Goal: Task Accomplishment & Management: Use online tool/utility

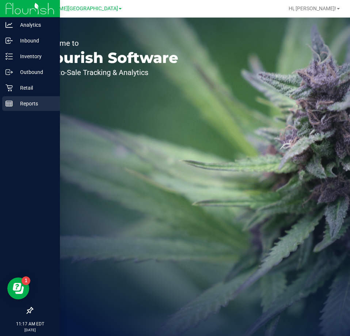
click at [21, 102] on p "Reports" at bounding box center [35, 103] width 44 height 9
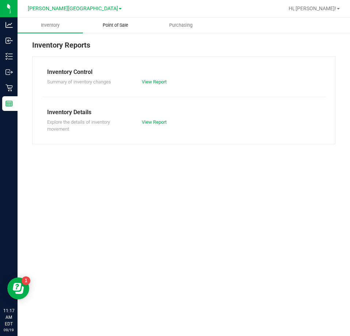
click at [121, 26] on span "Point of Sale" at bounding box center [115, 25] width 45 height 7
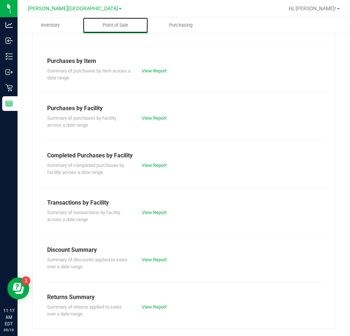
scroll to position [99, 0]
click at [157, 166] on link "View Report" at bounding box center [154, 164] width 25 height 5
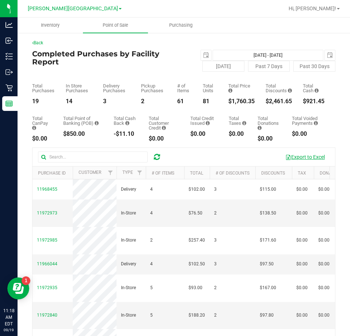
click at [298, 158] on button "Export to Excel" at bounding box center [305, 157] width 49 height 12
click at [299, 157] on button "Export to Excel" at bounding box center [305, 157] width 49 height 12
click at [313, 10] on span "Hi, [PERSON_NAME]!" at bounding box center [313, 8] width 48 height 6
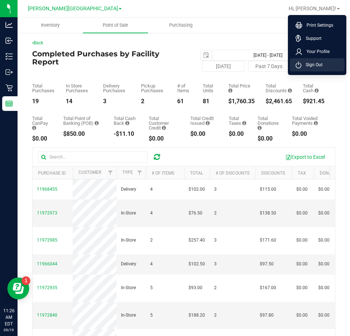
click at [309, 65] on span "Sign Out" at bounding box center [312, 64] width 21 height 7
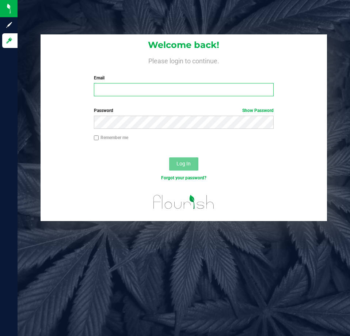
drag, startPoint x: 198, startPoint y: 85, endPoint x: 74, endPoint y: 44, distance: 130.1
click at [196, 84] on input "Email" at bounding box center [184, 89] width 180 height 13
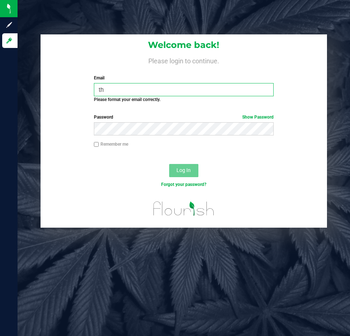
type input "t"
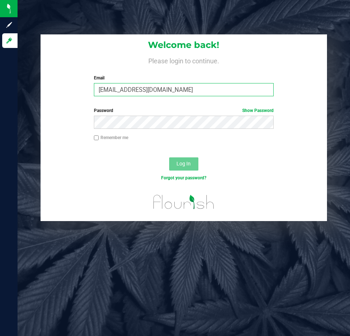
type input "[EMAIL_ADDRESS][DOMAIN_NAME]"
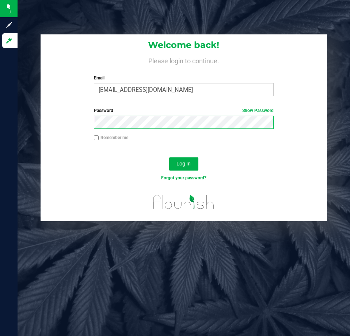
click at [169, 157] on button "Log In" at bounding box center [183, 163] width 29 height 13
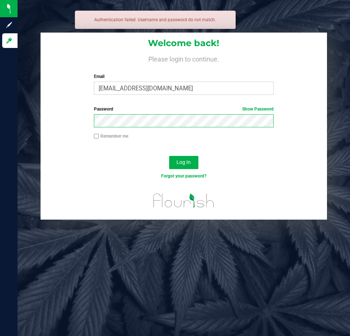
click at [169, 156] on button "Log In" at bounding box center [183, 162] width 29 height 13
